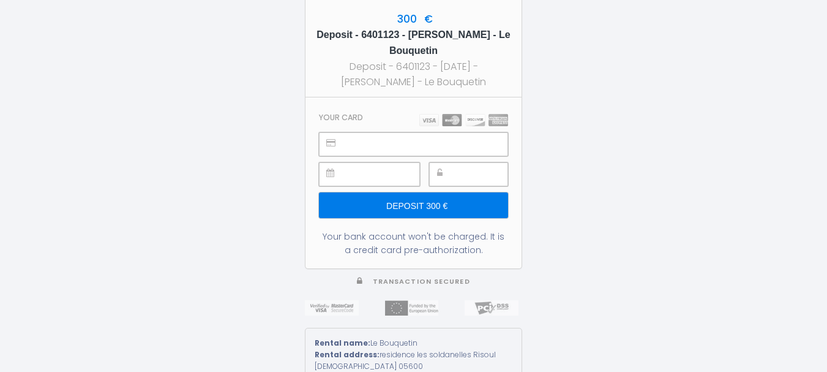
click at [415, 208] on input "Deposit 300 €" at bounding box center [413, 205] width 189 height 26
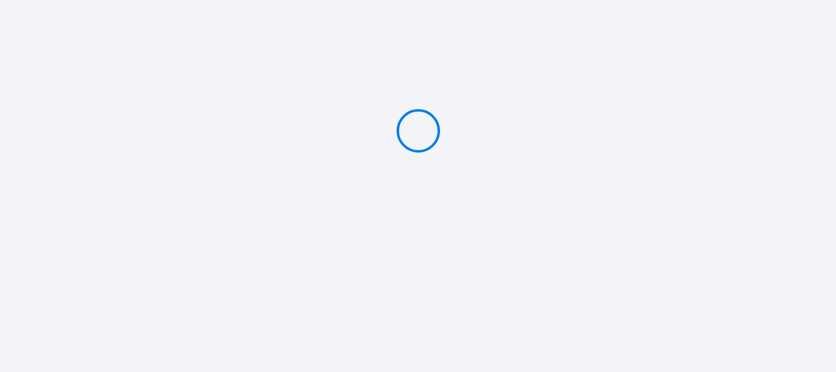
type input "Deposit 300 €"
select select
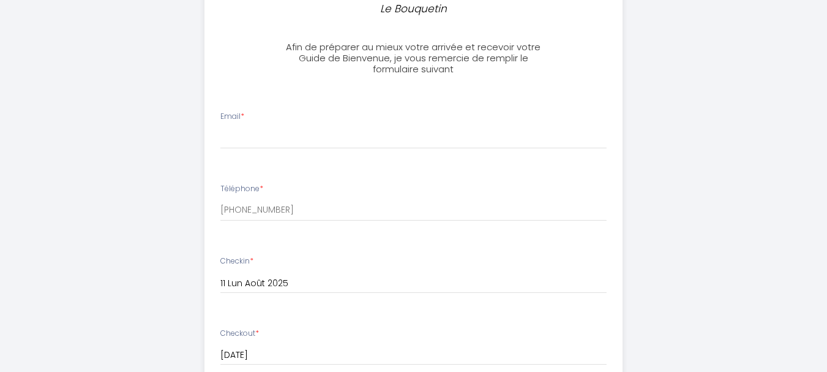
scroll to position [306, 0]
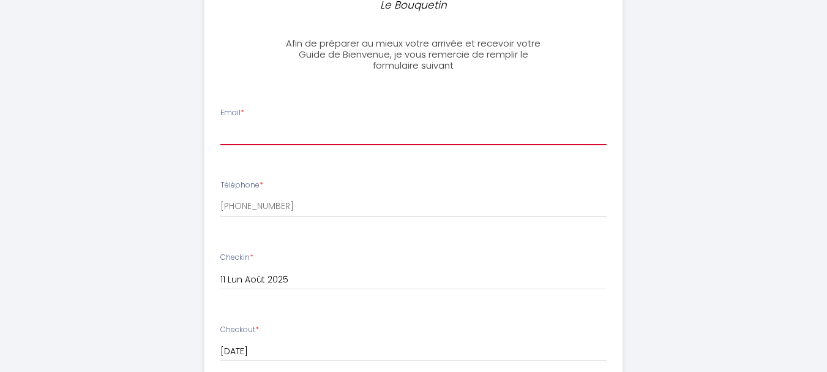
click at [258, 126] on input "Email *" at bounding box center [413, 134] width 386 height 22
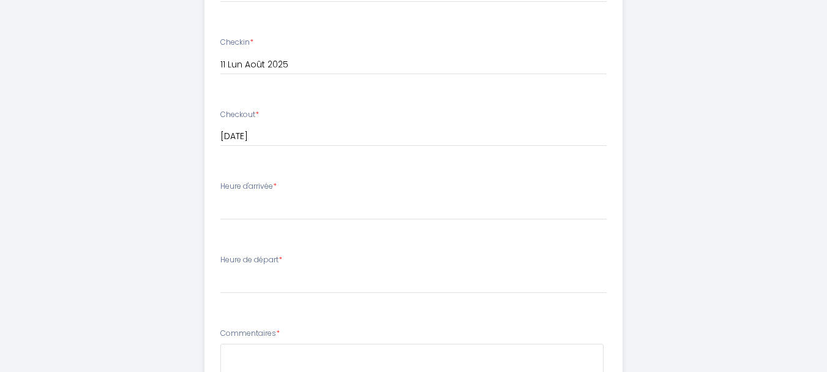
scroll to position [551, 0]
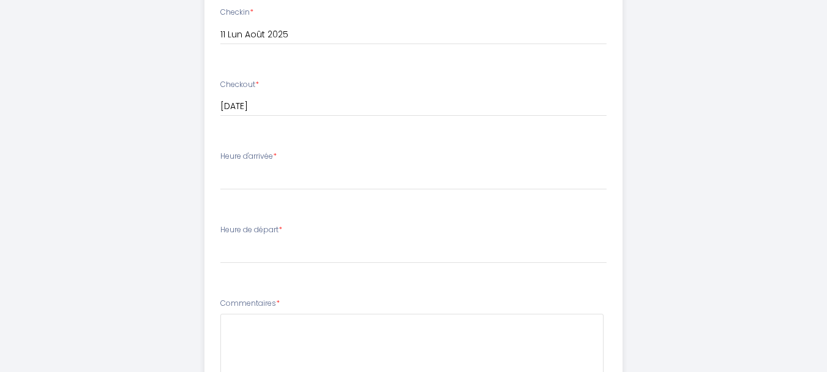
type input "[EMAIL_ADDRESS][DOMAIN_NAME]"
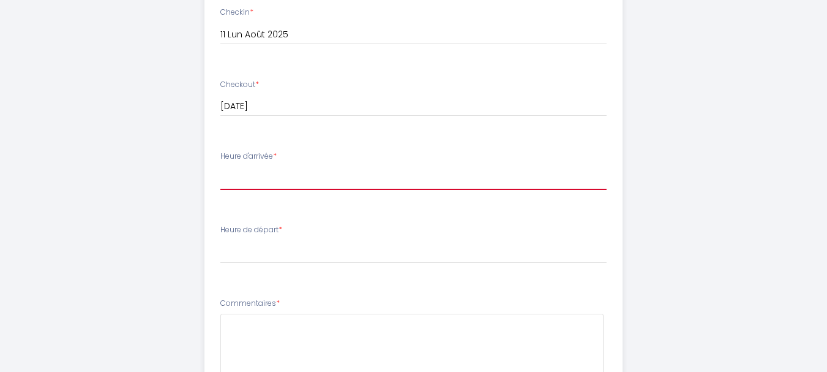
click at [239, 182] on select "15:00 15:30 16:00 16:30 17:00 17:30 18:00 18:30 19:00 19:30 20:00 20:30 21:00 2…" at bounding box center [413, 178] width 386 height 23
click at [220, 167] on select "15:00 15:30 16:00 16:30 17:00 17:30 18:00 18:30 19:00 19:30 20:00 20:30 21:00 2…" at bounding box center [413, 178] width 386 height 23
click at [247, 184] on select "15:00 15:30 16:00 16:30 17:00 17:30 18:00 18:30 19:00 19:30 20:00 20:30 21:00 2…" at bounding box center [413, 178] width 386 height 23
select select "17:00"
click at [220, 167] on select "15:00 15:30 16:00 16:30 17:00 17:30 18:00 18:30 19:00 19:30 20:00 20:30 21:00 2…" at bounding box center [413, 178] width 386 height 23
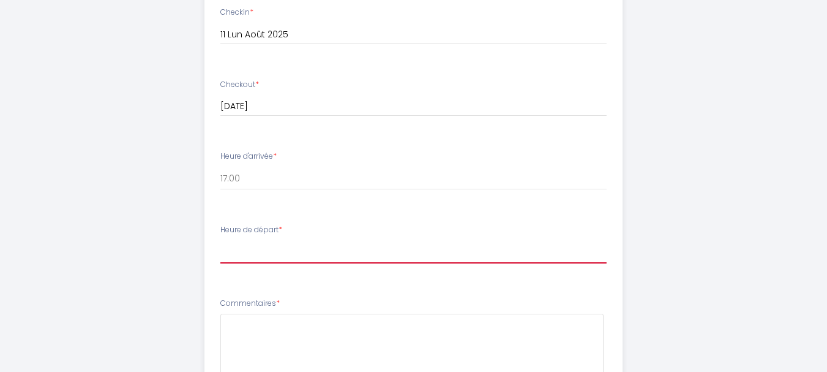
click at [259, 249] on select "00:00 00:30 01:00 01:30 02:00 02:30 03:00 03:30 04:00 04:30 05:00 05:30 06:00 0…" at bounding box center [413, 251] width 386 height 23
select select "10:30"
click at [220, 240] on select "00:00 00:30 01:00 01:30 02:00 02:30 03:00 03:30 04:00 04:30 05:00 05:30 06:00 0…" at bounding box center [413, 251] width 386 height 23
click at [168, 240] on div "Le Bouquetin Afin de préparer au mieux votre arrivée et recevoir votre Guide de…" at bounding box center [413, 32] width 627 height 1167
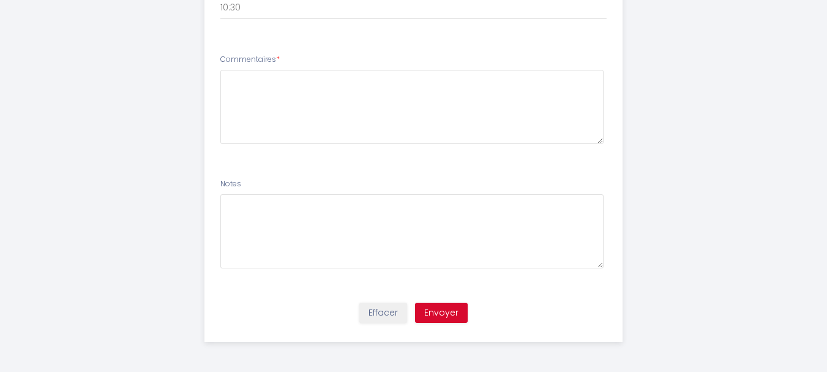
scroll to position [795, 0]
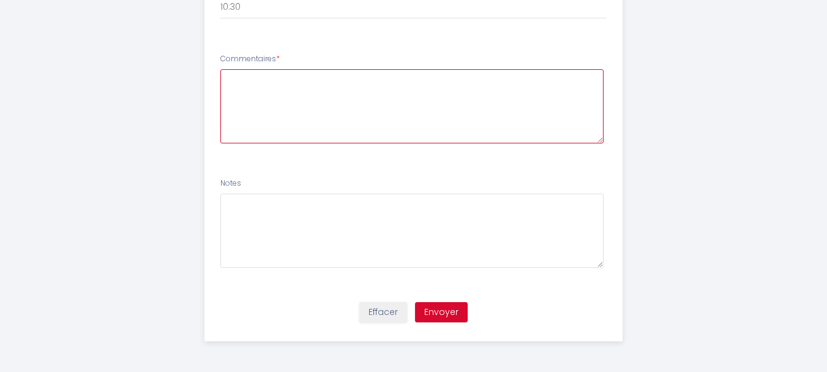
click at [290, 101] on textarea at bounding box center [411, 106] width 383 height 74
type textarea "m"
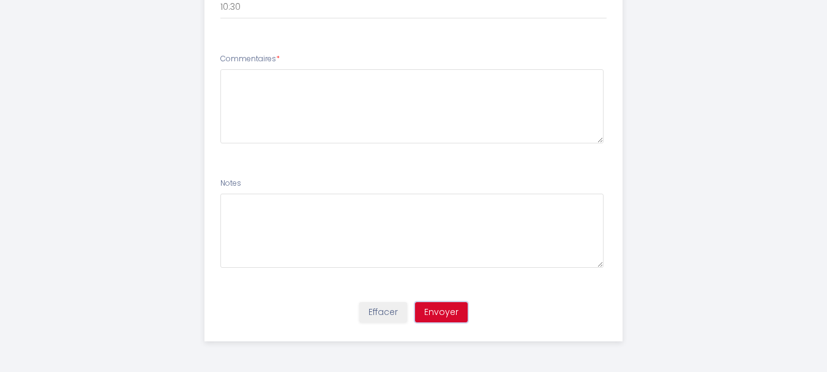
click at [446, 309] on button "Envoyer" at bounding box center [441, 312] width 53 height 21
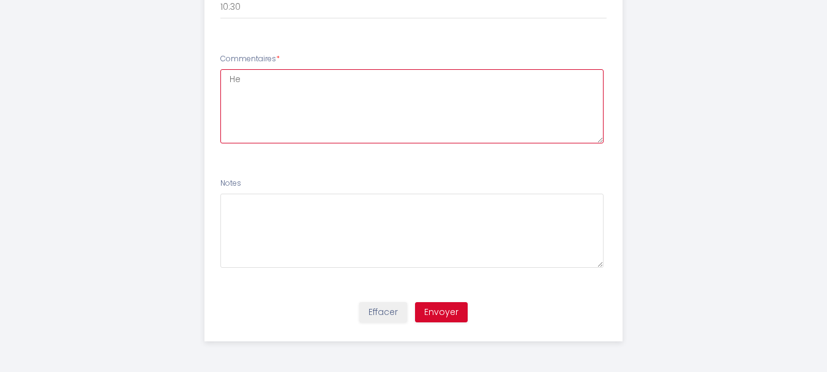
type textarea "H"
type textarea "A [DATE] :)"
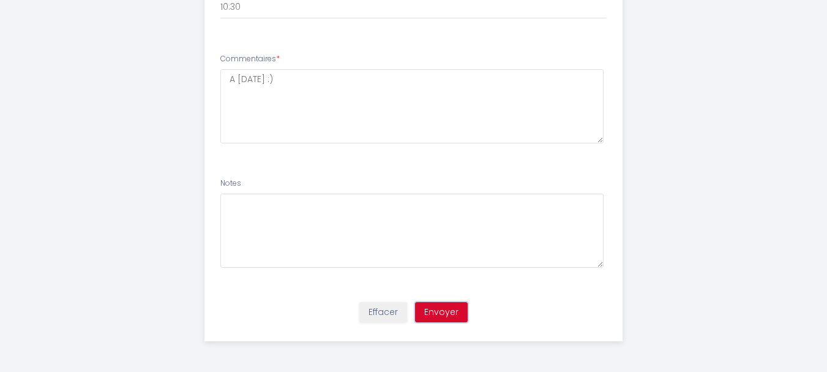
click at [440, 315] on button "Envoyer" at bounding box center [441, 312] width 53 height 21
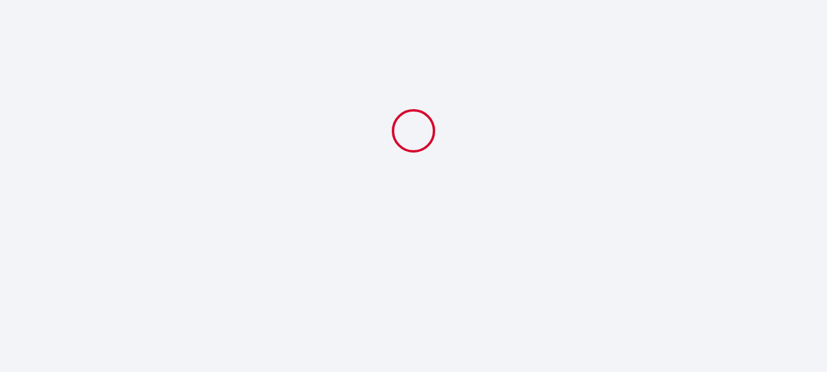
select select "17:00"
select select "10:30"
